Goal: Task Accomplishment & Management: Manage account settings

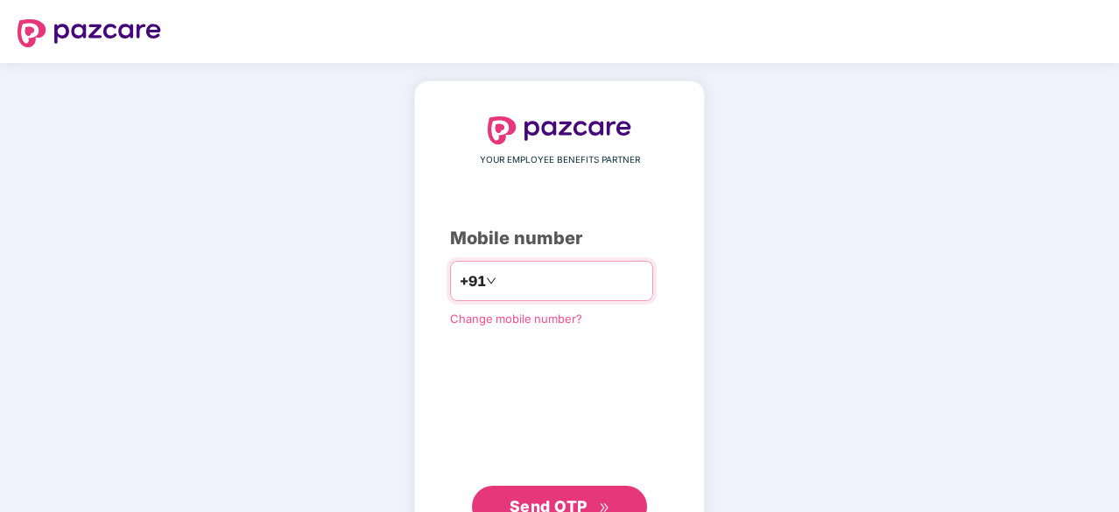
type input "**********"
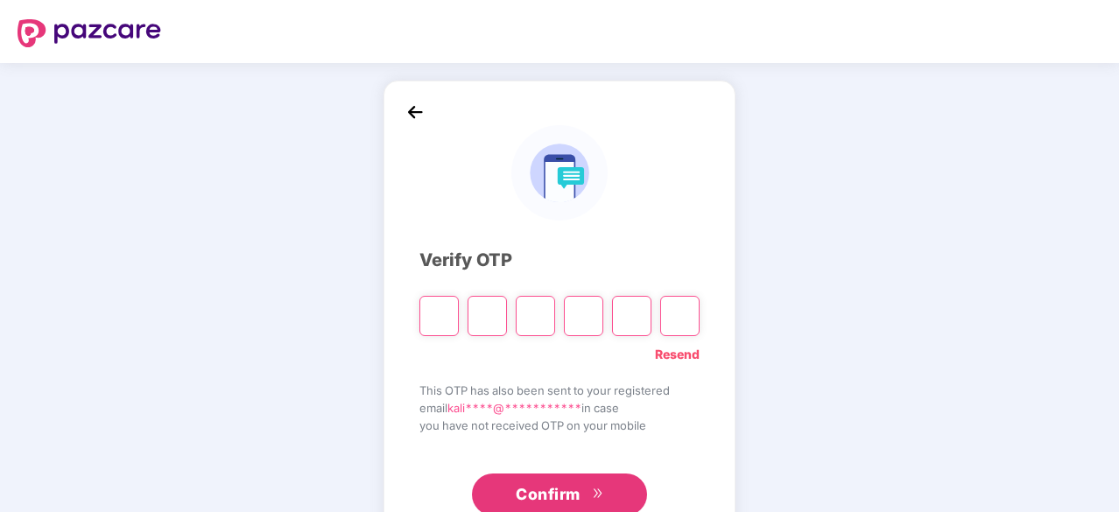
type input "*"
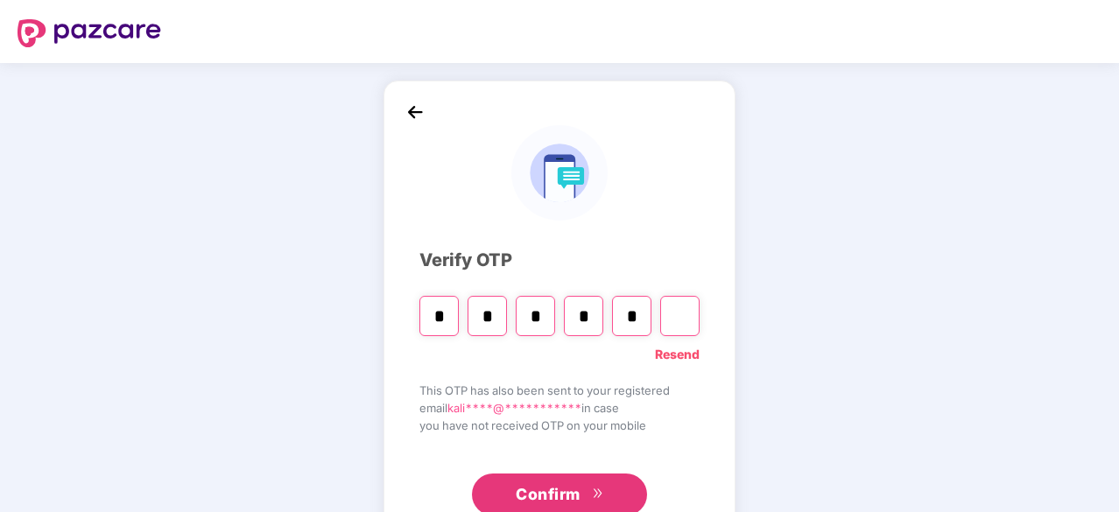
type input "*"
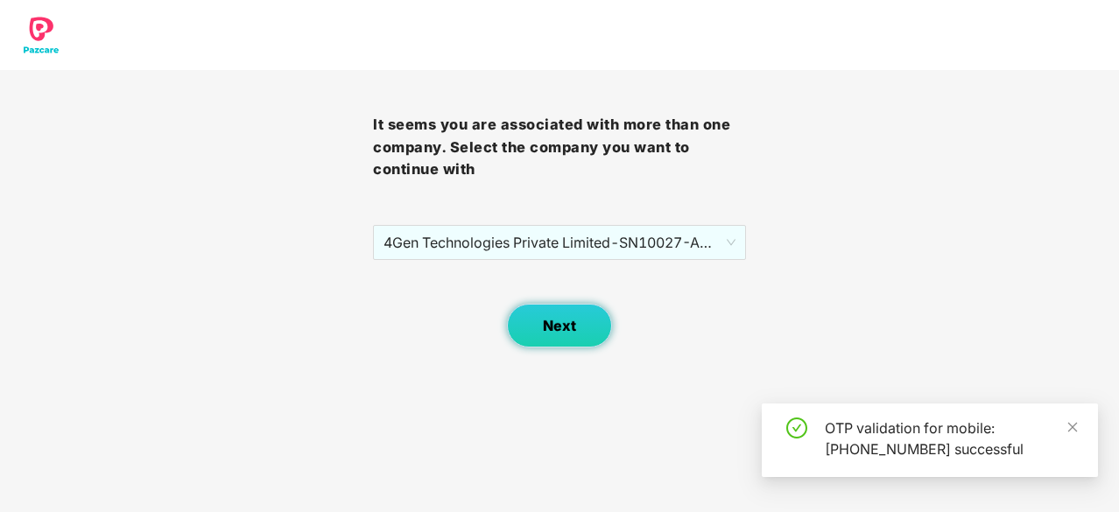
click at [586, 327] on button "Next" at bounding box center [559, 326] width 105 height 44
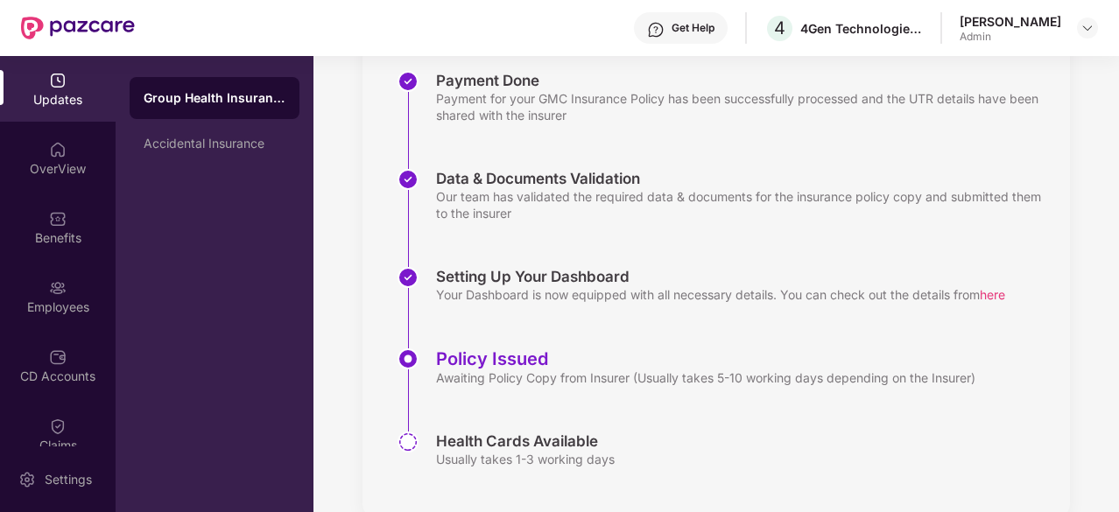
scroll to position [303, 0]
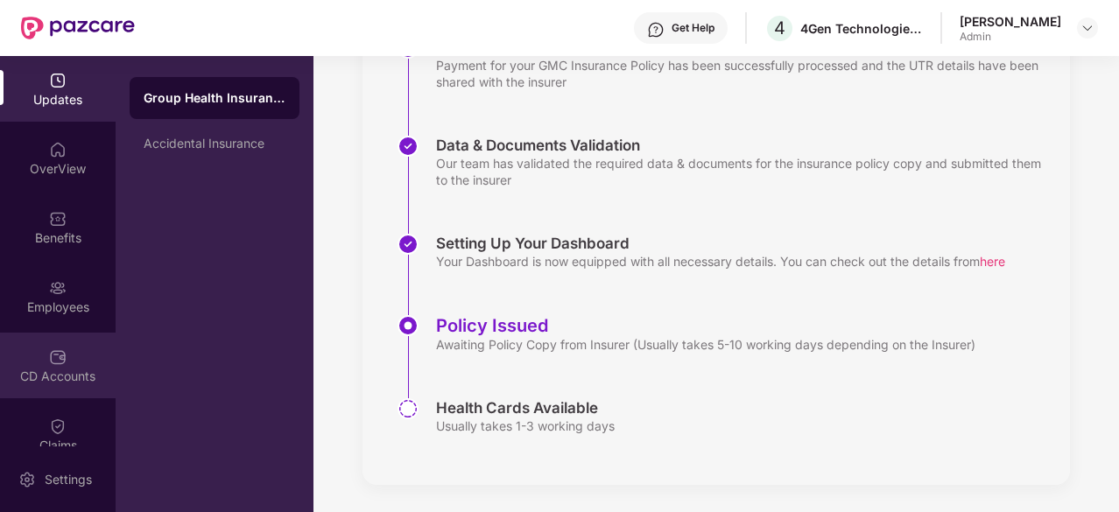
click at [67, 334] on div "CD Accounts" at bounding box center [58, 366] width 116 height 66
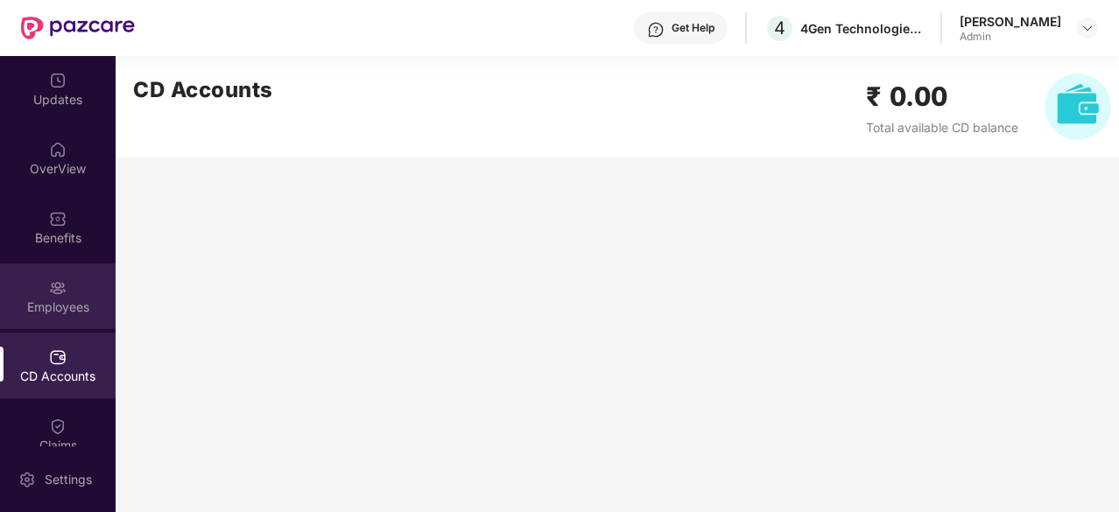
click at [67, 303] on div "Employees" at bounding box center [58, 308] width 116 height 18
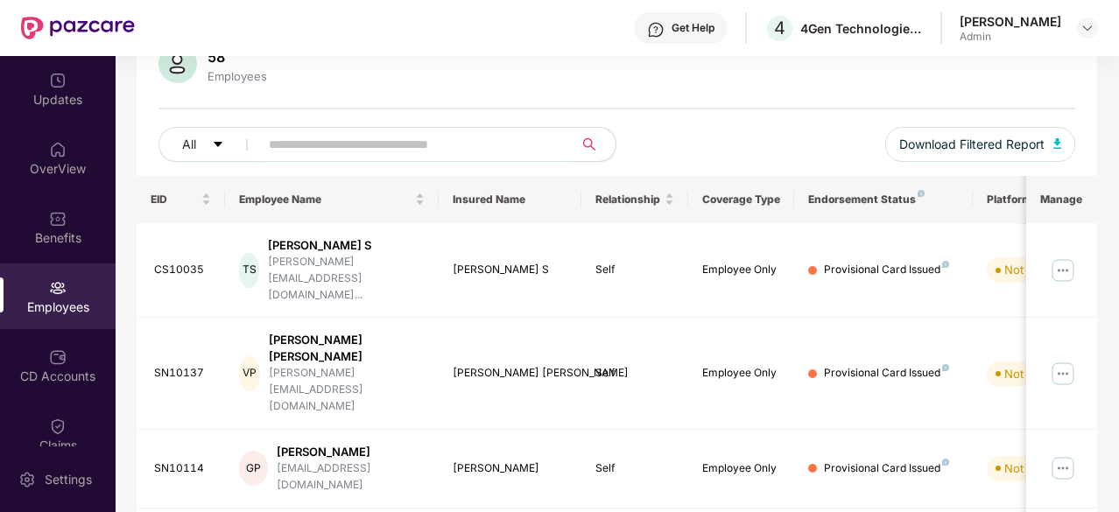
scroll to position [49, 0]
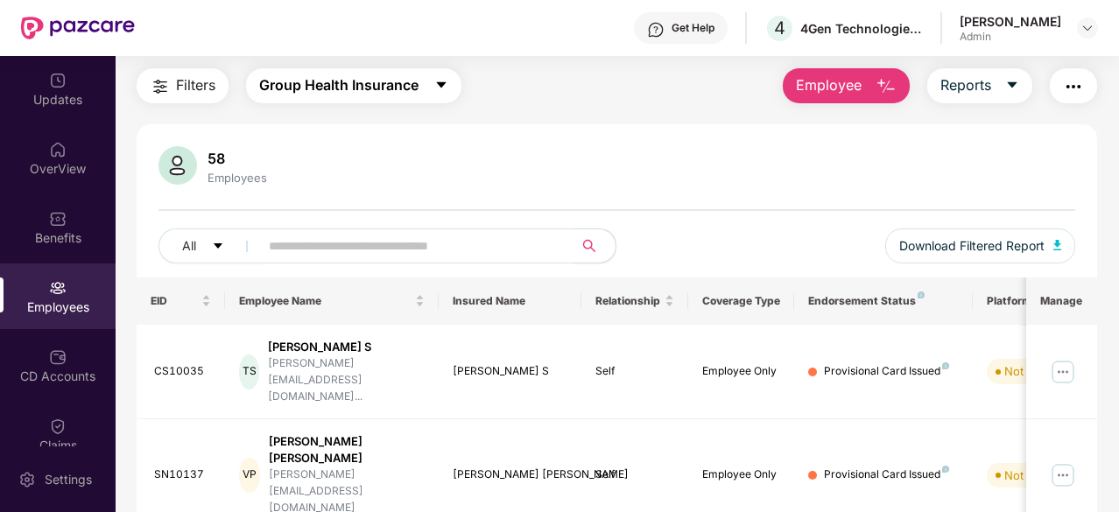
click at [439, 82] on icon "caret-down" at bounding box center [441, 85] width 10 height 6
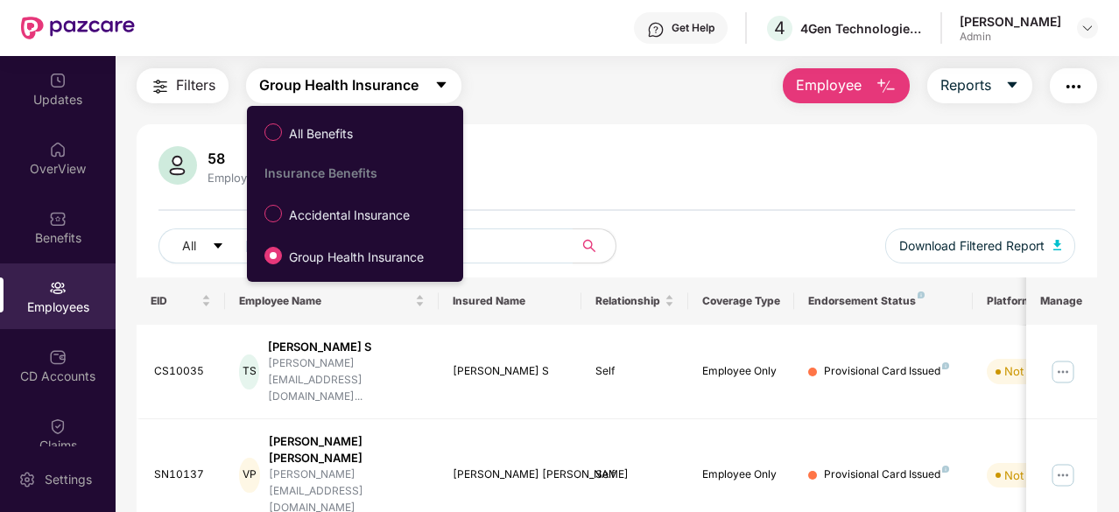
click at [439, 82] on icon "caret-down" at bounding box center [441, 85] width 10 height 6
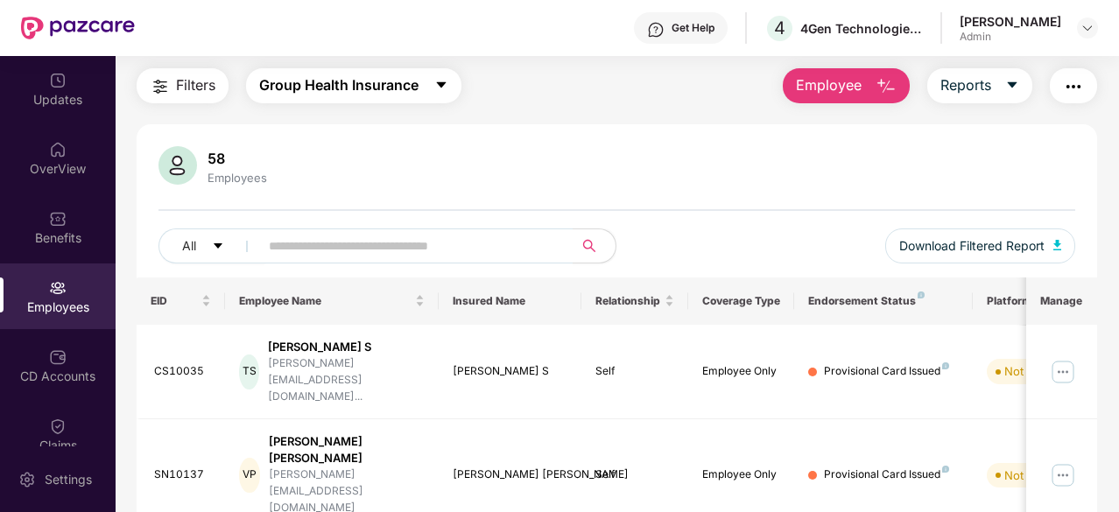
click at [439, 82] on icon "caret-down" at bounding box center [441, 85] width 10 height 6
click at [398, 87] on span "Accidental Insurance" at bounding box center [330, 85] width 142 height 22
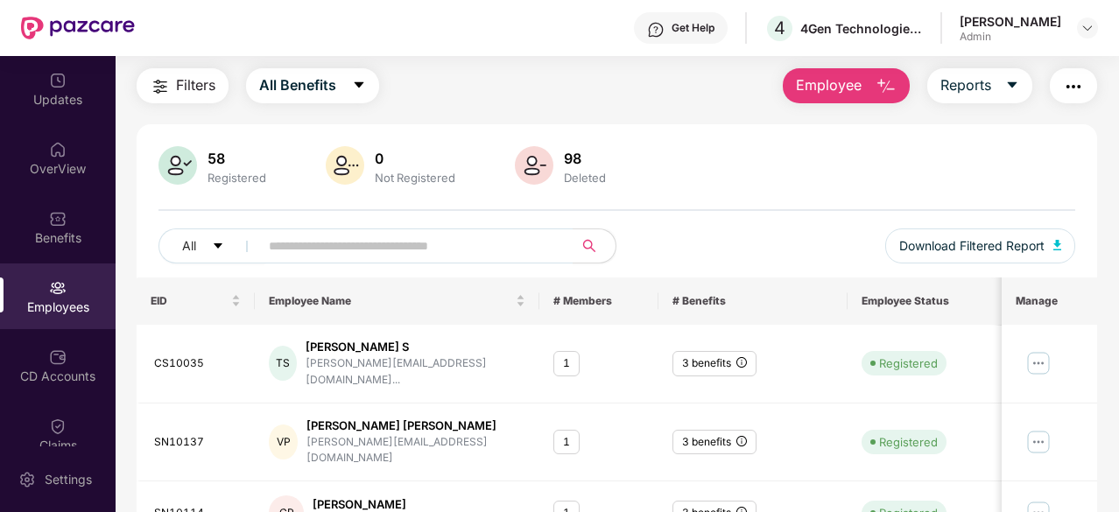
click at [732, 290] on th "# Benefits" at bounding box center [754, 301] width 190 height 47
